Goal: Check status: Check status

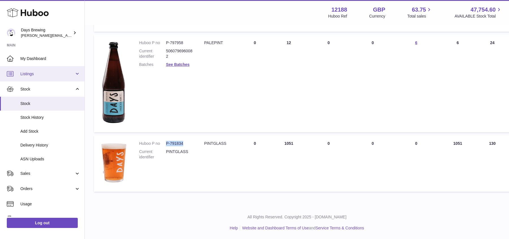
click at [40, 74] on span "Listings" at bounding box center [47, 73] width 54 height 5
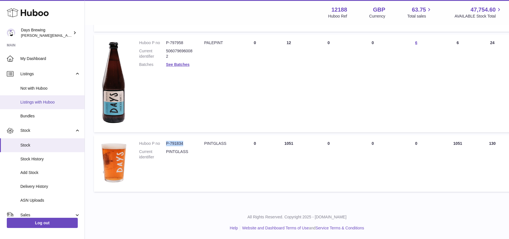
click at [48, 102] on span "Listings with Huboo" at bounding box center [50, 102] width 60 height 5
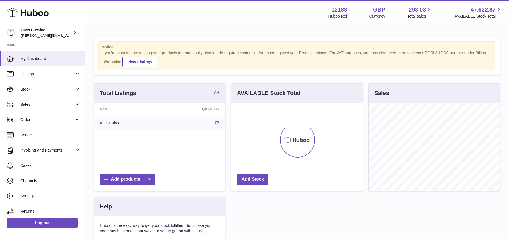
scroll to position [88, 131]
click at [44, 79] on link "Listings" at bounding box center [42, 73] width 85 height 15
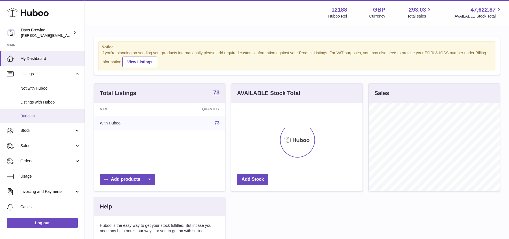
click at [34, 116] on span "Bundles" at bounding box center [50, 115] width 60 height 5
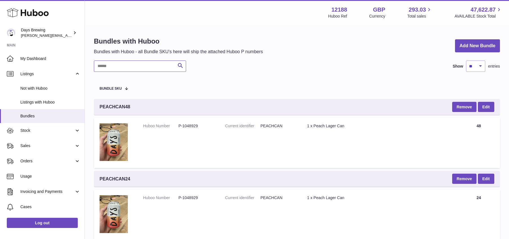
click at [116, 70] on input "text" at bounding box center [140, 66] width 92 height 11
type input "****"
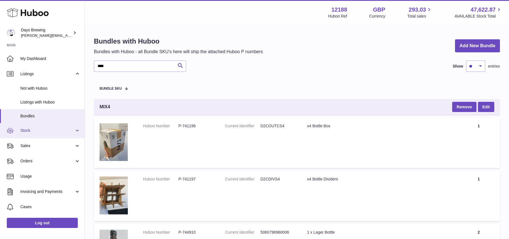
click at [31, 131] on span "Stock" at bounding box center [47, 130] width 54 height 5
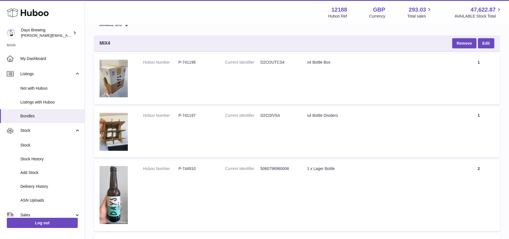
scroll to position [30, 0]
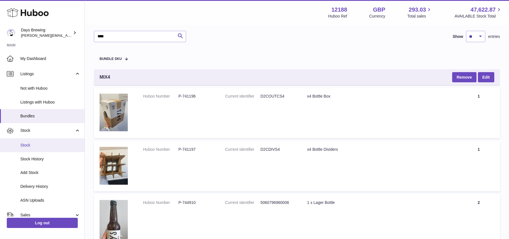
click at [31, 145] on span "Stock" at bounding box center [50, 145] width 60 height 5
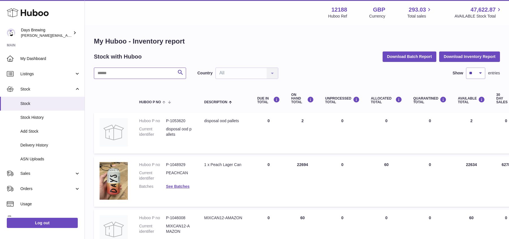
click at [128, 73] on input "text" at bounding box center [140, 73] width 92 height 11
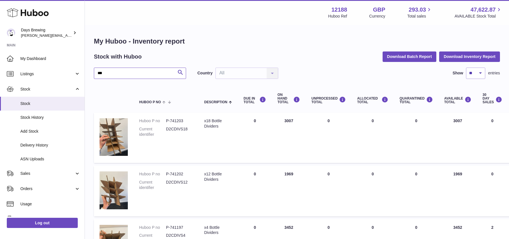
drag, startPoint x: 119, startPoint y: 73, endPoint x: 89, endPoint y: 72, distance: 30.0
click at [89, 72] on div "My Huboo - Inventory report Stock with Huboo Download Batch Report Download Inv…" at bounding box center [297, 154] width 424 height 258
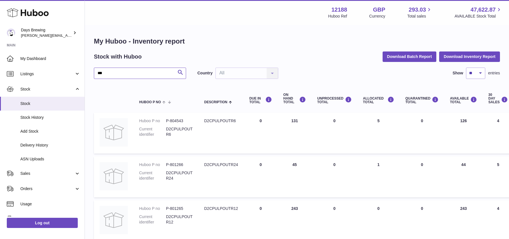
type input "***"
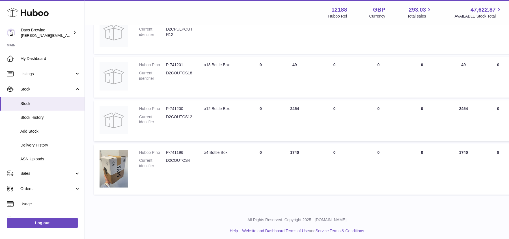
scroll to position [191, 0]
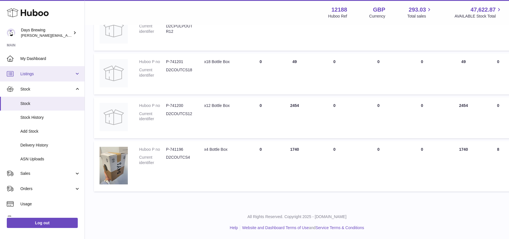
click at [55, 79] on link "Listings" at bounding box center [42, 73] width 85 height 15
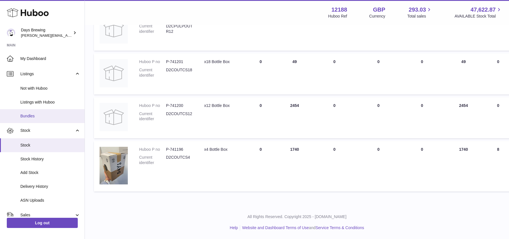
click at [43, 118] on link "Bundles" at bounding box center [42, 116] width 85 height 14
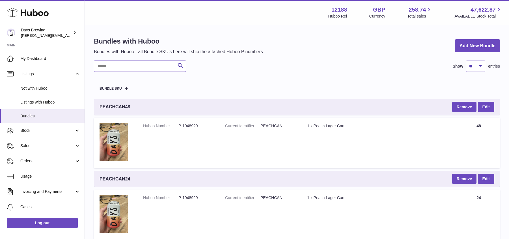
click at [132, 66] on input "text" at bounding box center [140, 66] width 92 height 11
type input "****"
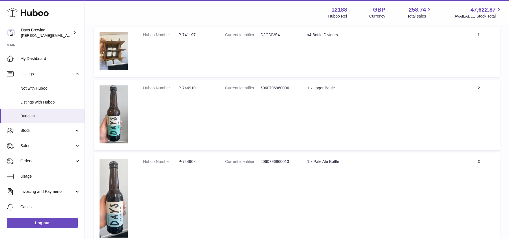
scroll to position [197, 0]
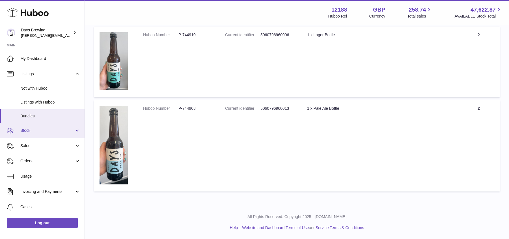
click at [65, 131] on span "Stock" at bounding box center [47, 130] width 54 height 5
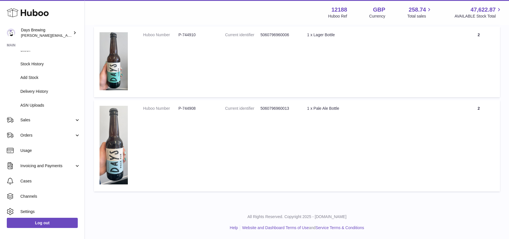
scroll to position [98, 0]
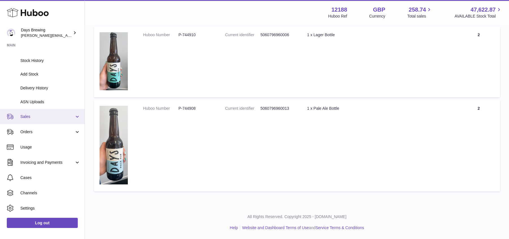
click at [41, 123] on link "Sales" at bounding box center [42, 116] width 85 height 15
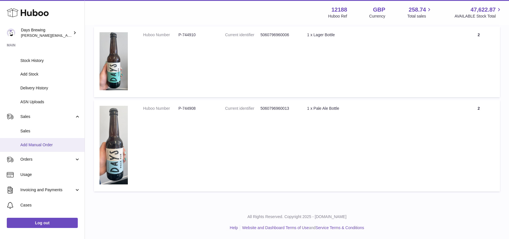
click at [39, 139] on link "Add Manual Order" at bounding box center [42, 145] width 85 height 14
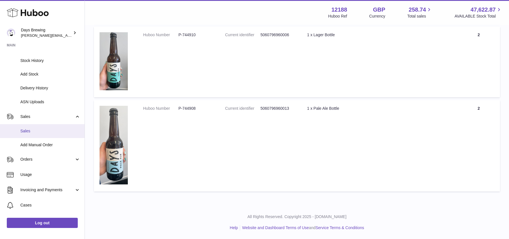
click at [40, 132] on span "Sales" at bounding box center [50, 130] width 60 height 5
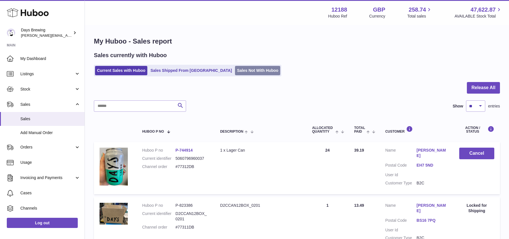
click at [235, 69] on link "Sales Not With Huboo" at bounding box center [257, 70] width 45 height 9
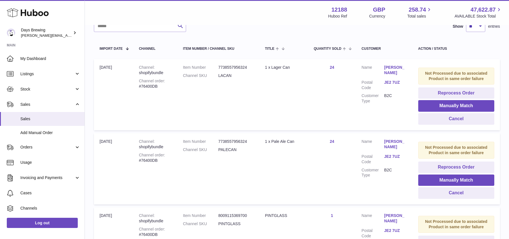
scroll to position [87, 0]
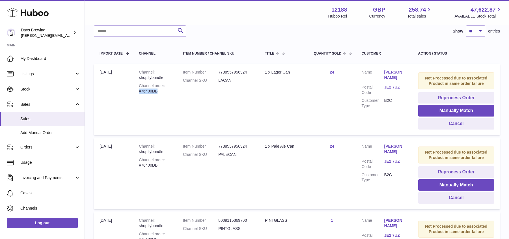
drag, startPoint x: 167, startPoint y: 90, endPoint x: 137, endPoint y: 92, distance: 30.3
click at [137, 92] on td "Channel shopifybundle Channel order #76400DB" at bounding box center [155, 99] width 44 height 71
copy div "#76400DB"
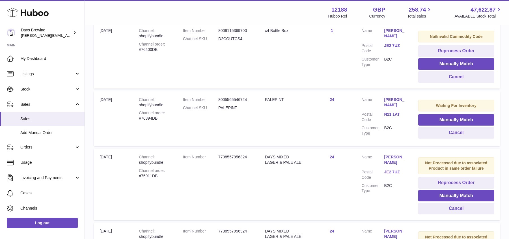
scroll to position [345, 0]
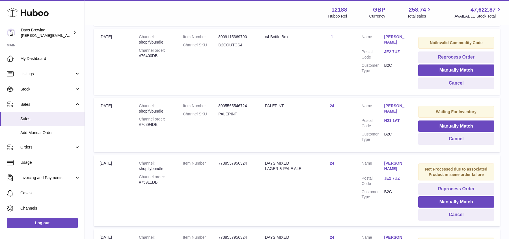
drag, startPoint x: 158, startPoint y: 124, endPoint x: 133, endPoint y: 125, distance: 25.2
click at [133, 125] on td "Channel shopifybundle Channel order #76394DB" at bounding box center [155, 125] width 44 height 55
click at [165, 124] on div "Channel order #76394DB" at bounding box center [155, 121] width 33 height 11
drag, startPoint x: 162, startPoint y: 124, endPoint x: 139, endPoint y: 124, distance: 23.2
click at [139, 124] on div "Channel order #76394DB" at bounding box center [155, 121] width 33 height 11
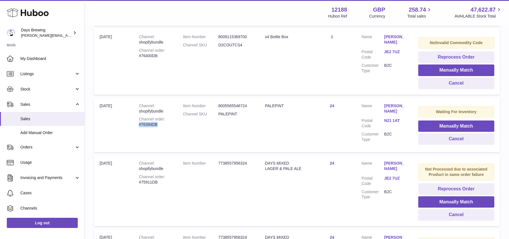
copy div "#76394DB"
click at [432, 120] on button "Manually Match" at bounding box center [456, 126] width 76 height 12
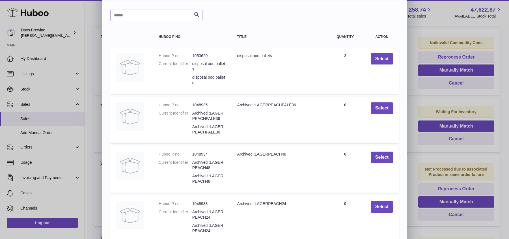
scroll to position [0, 0]
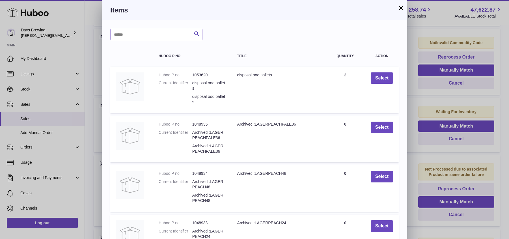
click at [400, 8] on button "×" at bounding box center [401, 8] width 7 height 7
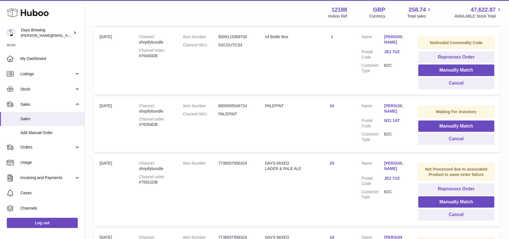
click at [254, 122] on td "Item Number 8005565546724 Channel SKU PALEPINT" at bounding box center [218, 125] width 82 height 55
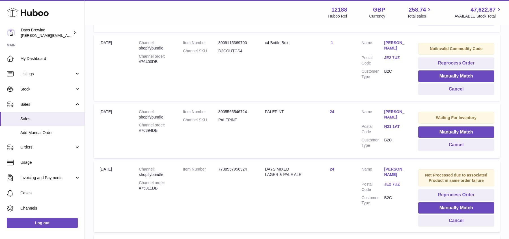
scroll to position [339, 0]
click at [50, 89] on span "Stock" at bounding box center [47, 89] width 54 height 5
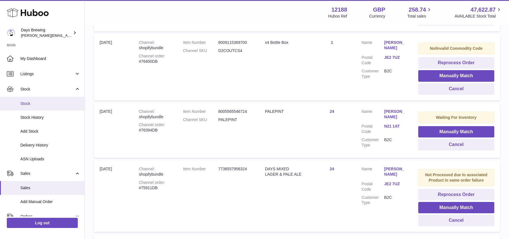
click at [41, 103] on span "Stock" at bounding box center [50, 103] width 60 height 5
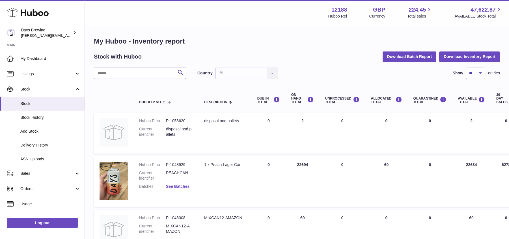
click at [157, 72] on input "text" at bounding box center [140, 73] width 92 height 11
type input "****"
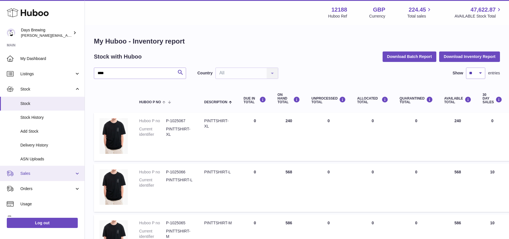
click at [25, 176] on link "Sales" at bounding box center [42, 173] width 85 height 15
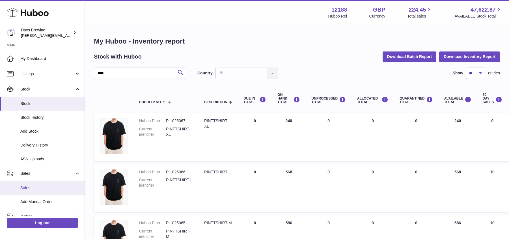
click at [23, 188] on span "Sales" at bounding box center [50, 187] width 60 height 5
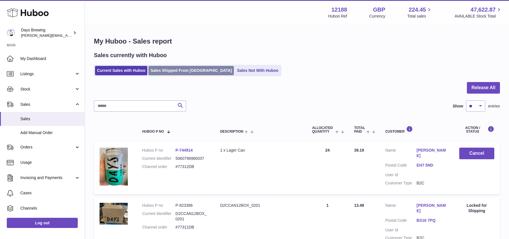
click at [164, 71] on link "Sales Shipped From [GEOGRAPHIC_DATA]" at bounding box center [190, 70] width 85 height 9
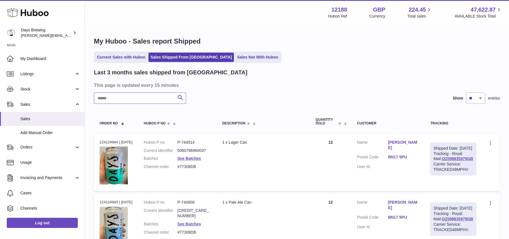
click at [145, 98] on input "text" at bounding box center [140, 97] width 92 height 11
type input "**********"
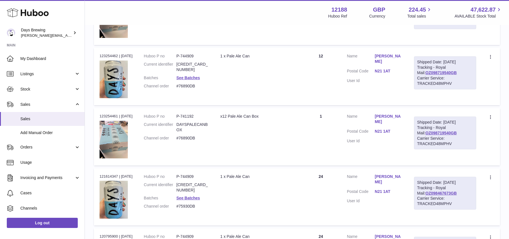
scroll to position [206, 0]
click at [396, 55] on link "[PERSON_NAME]" at bounding box center [389, 59] width 28 height 11
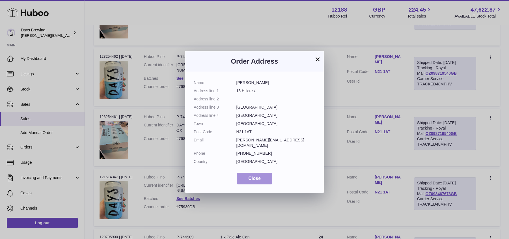
click at [257, 176] on span "Close" at bounding box center [254, 178] width 12 height 5
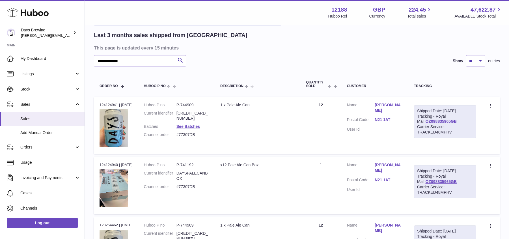
scroll to position [36, 0]
